Goal: Communication & Community: Ask a question

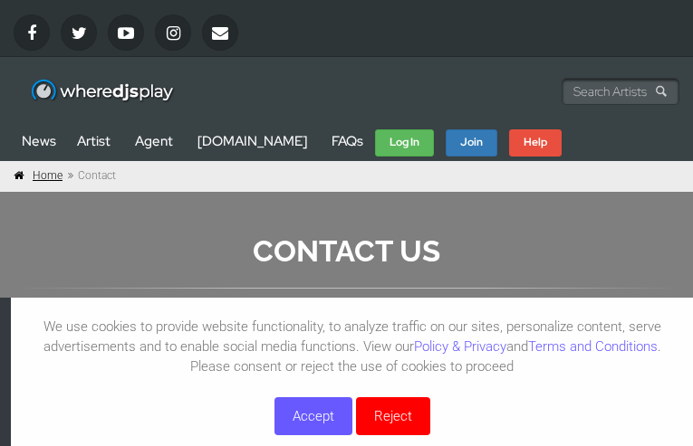
type input "tKotjVer"
type input "[EMAIL_ADDRESS][DOMAIN_NAME]"
type input "HfZVVsDNr"
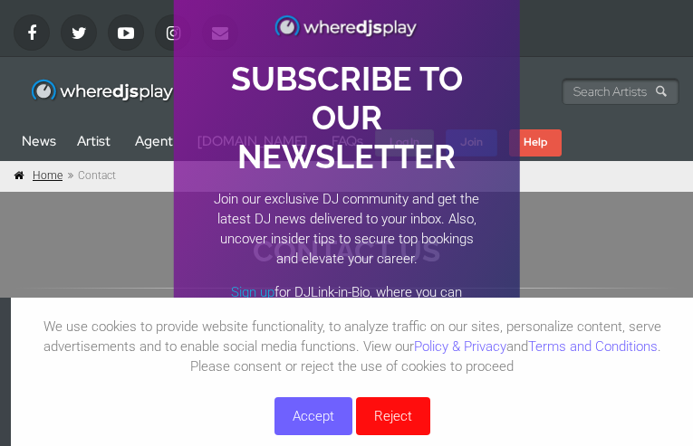
type input "loading..."
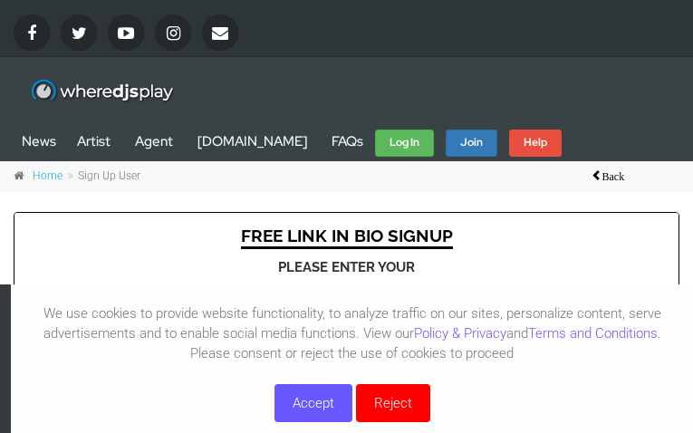
type input "vVcUmoYniThS"
type input "[EMAIL_ADDRESS][DOMAIN_NAME]"
type input "WgbEBLIRZakusD"
type input "[EMAIL_ADDRESS][DOMAIN_NAME]"
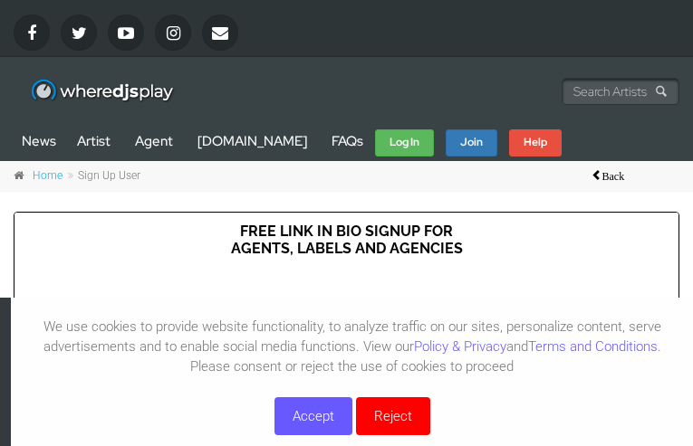
type input "pudutFTxeafEZ"
type input "[EMAIL_ADDRESS][DOMAIN_NAME]"
